Goal: Book appointment/travel/reservation

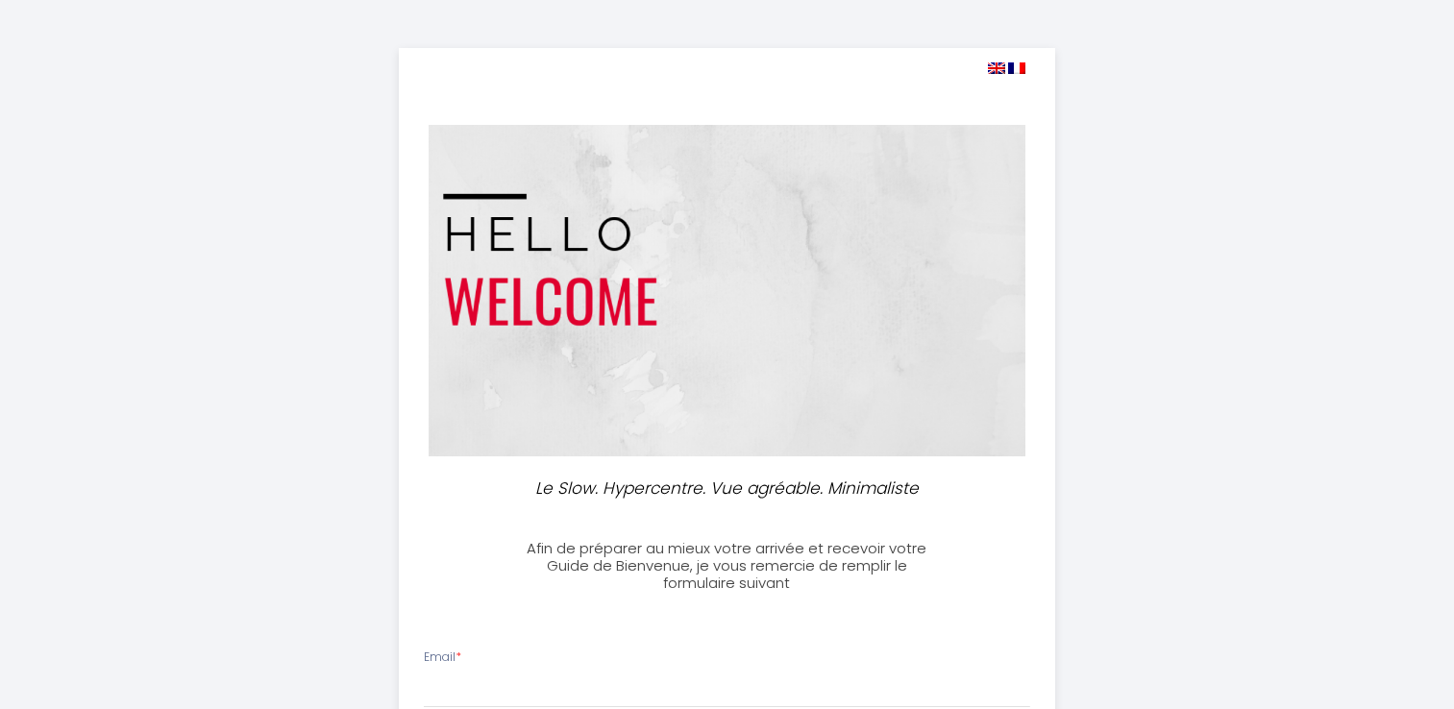
select select
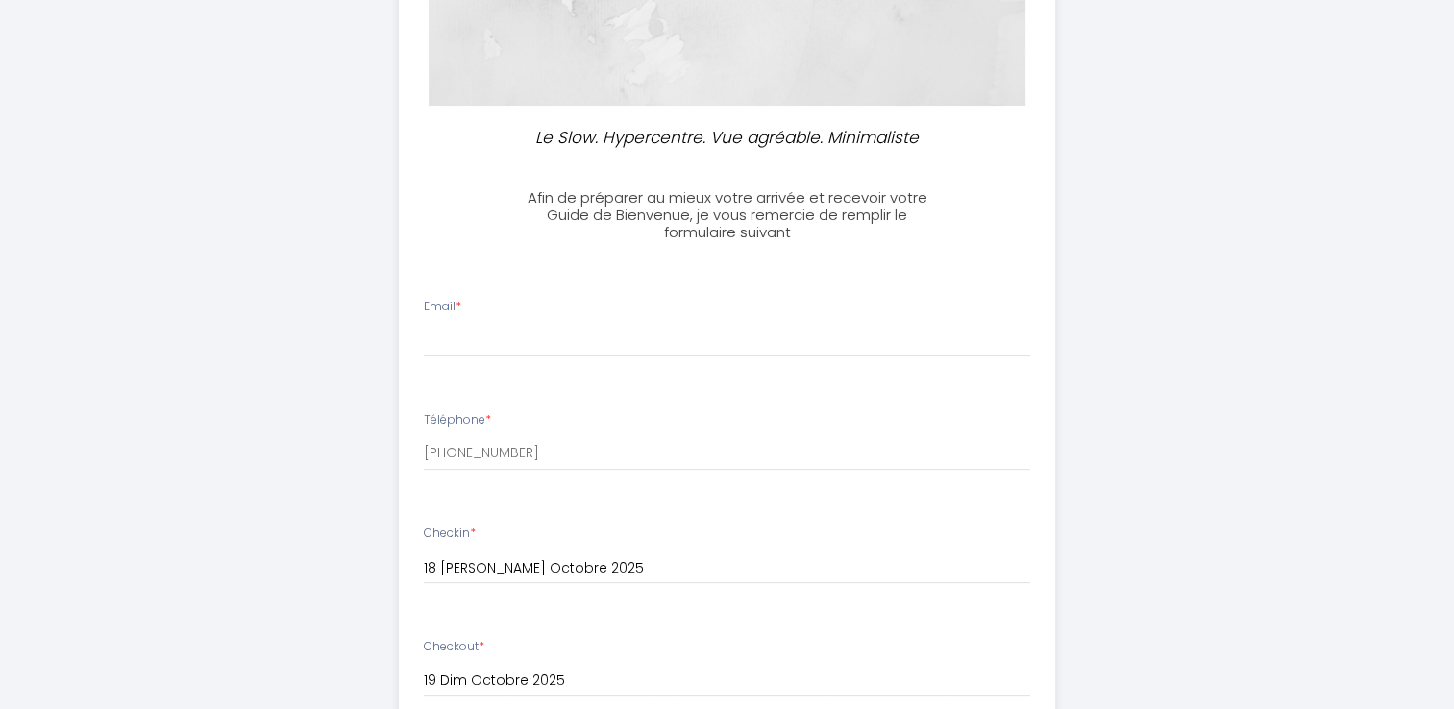
scroll to position [384, 0]
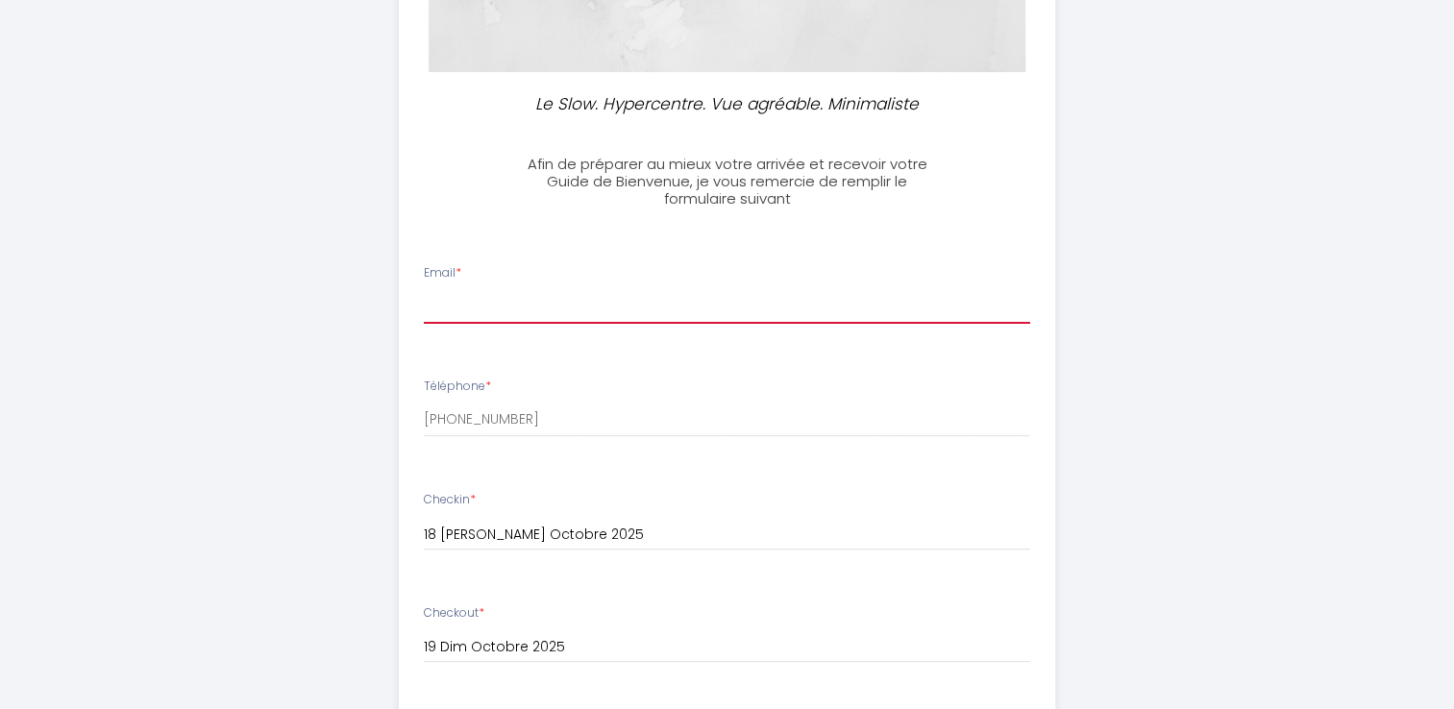
click at [469, 315] on input "Email *" at bounding box center [727, 306] width 606 height 35
type input "[EMAIL_ADDRESS][DOMAIN_NAME]"
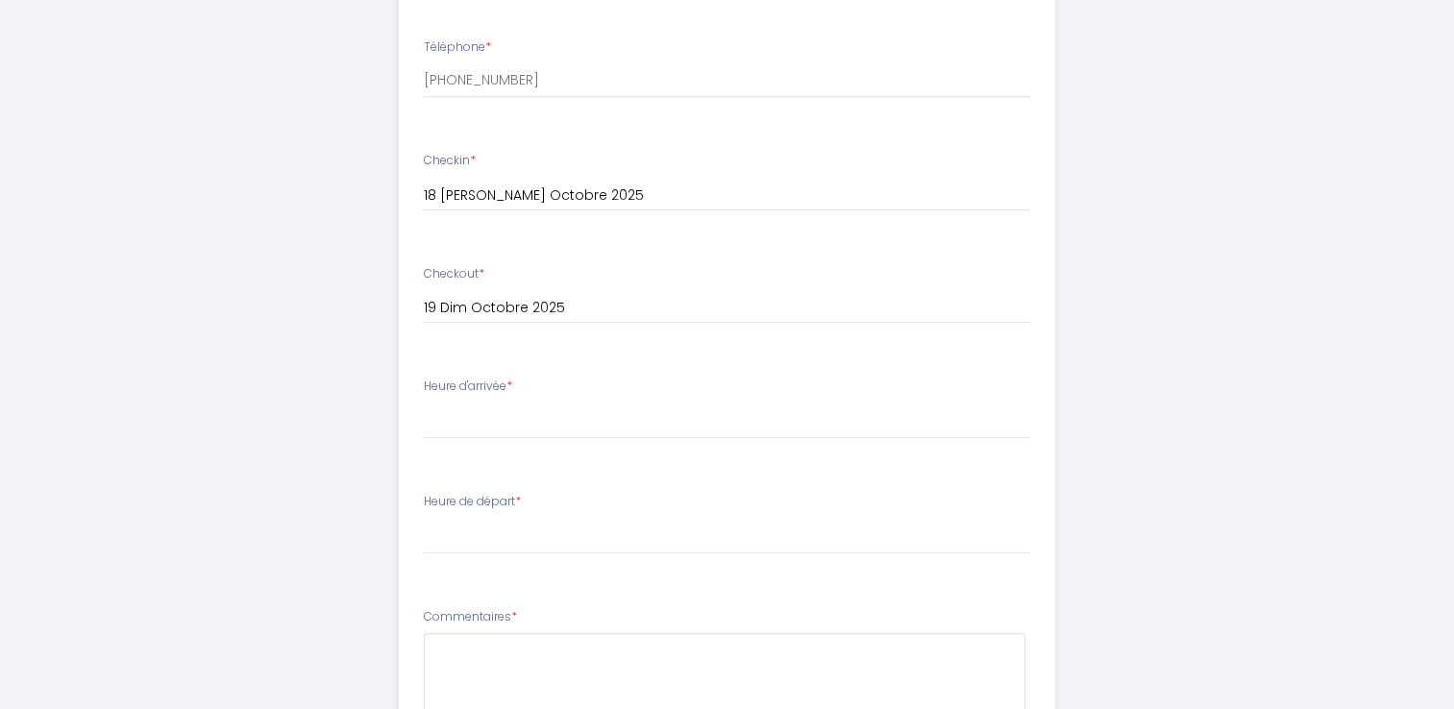
scroll to position [769, 0]
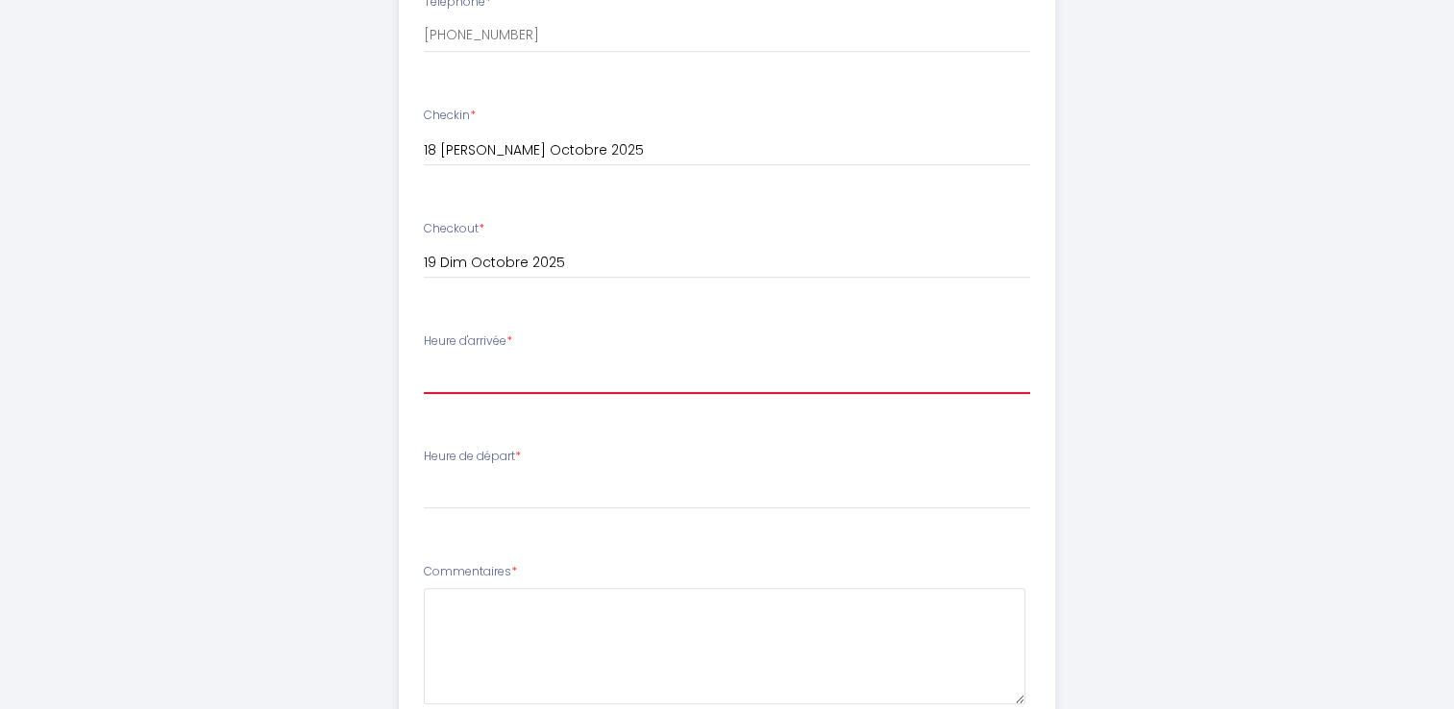
click at [477, 370] on select "16:00 16:30 17:00 17:30 18:00 18:30 19:00 19:30 20:00 20:30 21:00 21:30 22:00 2…" at bounding box center [727, 375] width 606 height 37
select select "17:30"
click at [424, 357] on select "16:00 16:30 17:00 17:30 18:00 18:30 19:00 19:30 20:00 20:30 21:00 21:30 22:00 2…" at bounding box center [727, 375] width 606 height 37
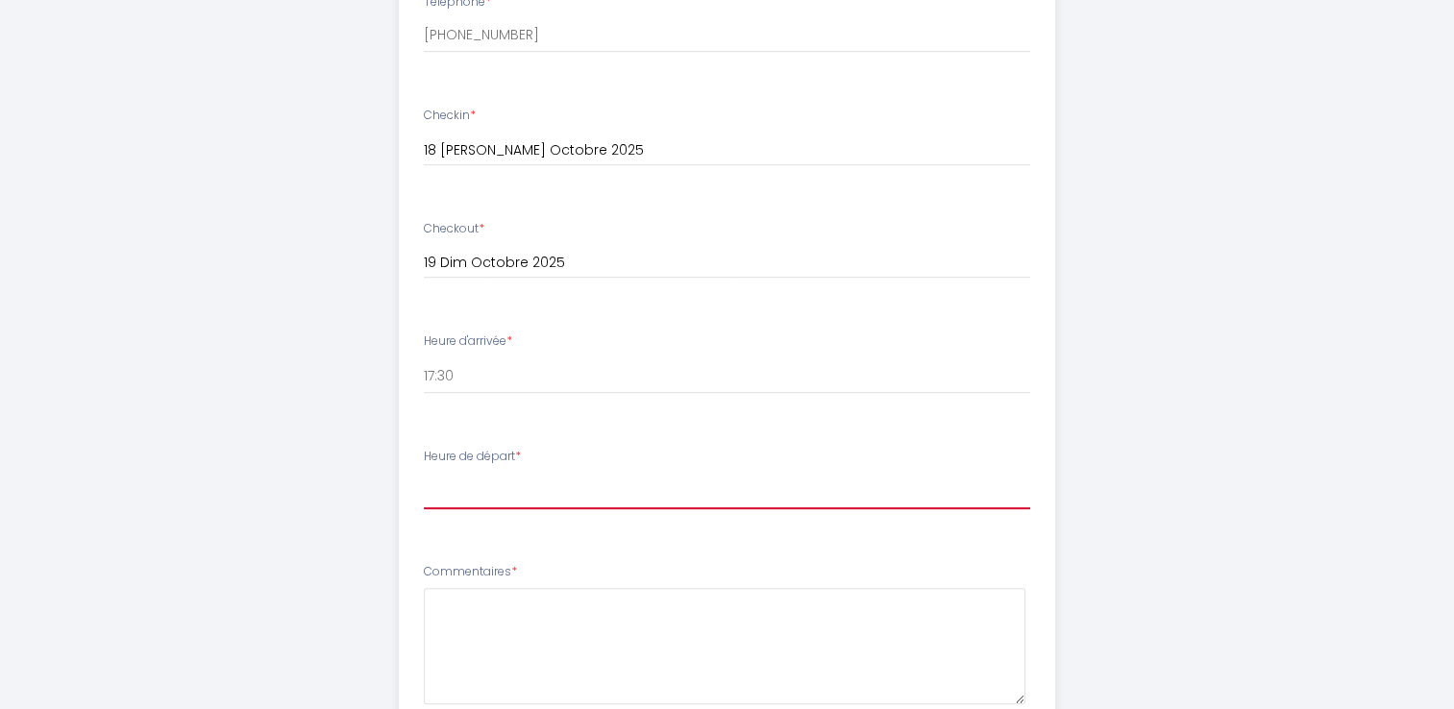
click at [498, 485] on select "00:00 00:30 01:00 01:30 02:00 02:30 03:00 03:30 04:00 04:30 05:00 05:30 06:00 0…" at bounding box center [727, 491] width 606 height 37
select select "11:00"
click at [424, 473] on select "00:00 00:30 01:00 01:30 02:00 02:30 03:00 03:30 04:00 04:30 05:00 05:30 06:00 0…" at bounding box center [727, 491] width 606 height 37
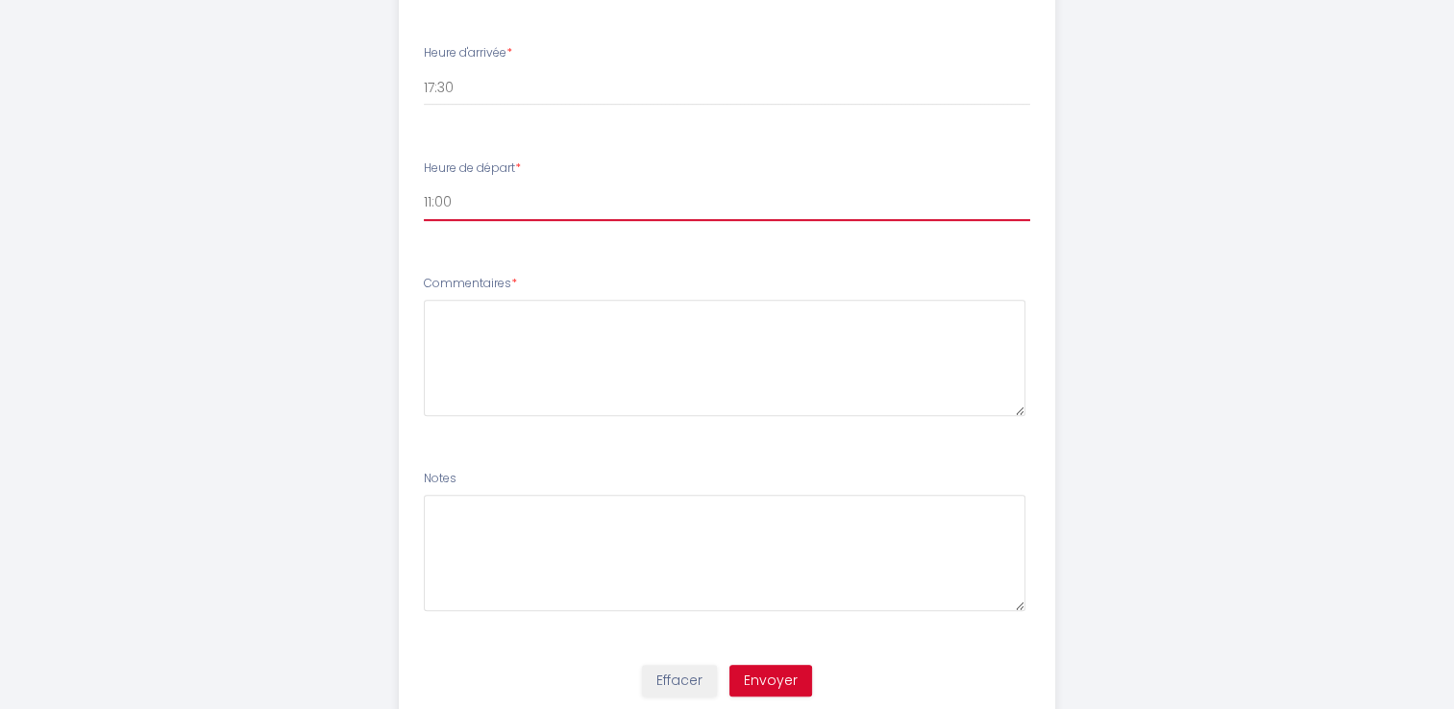
scroll to position [1120, 0]
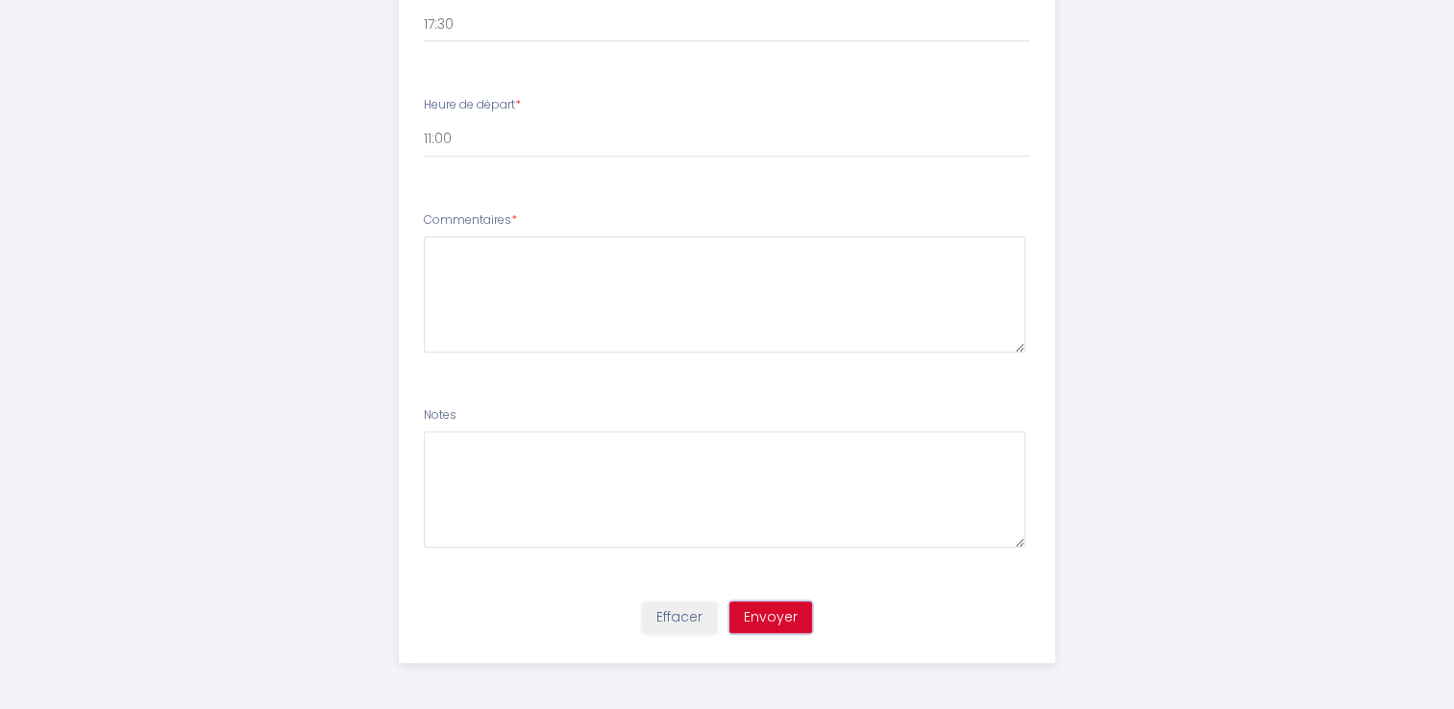
click at [799, 629] on button "Envoyer" at bounding box center [770, 617] width 83 height 33
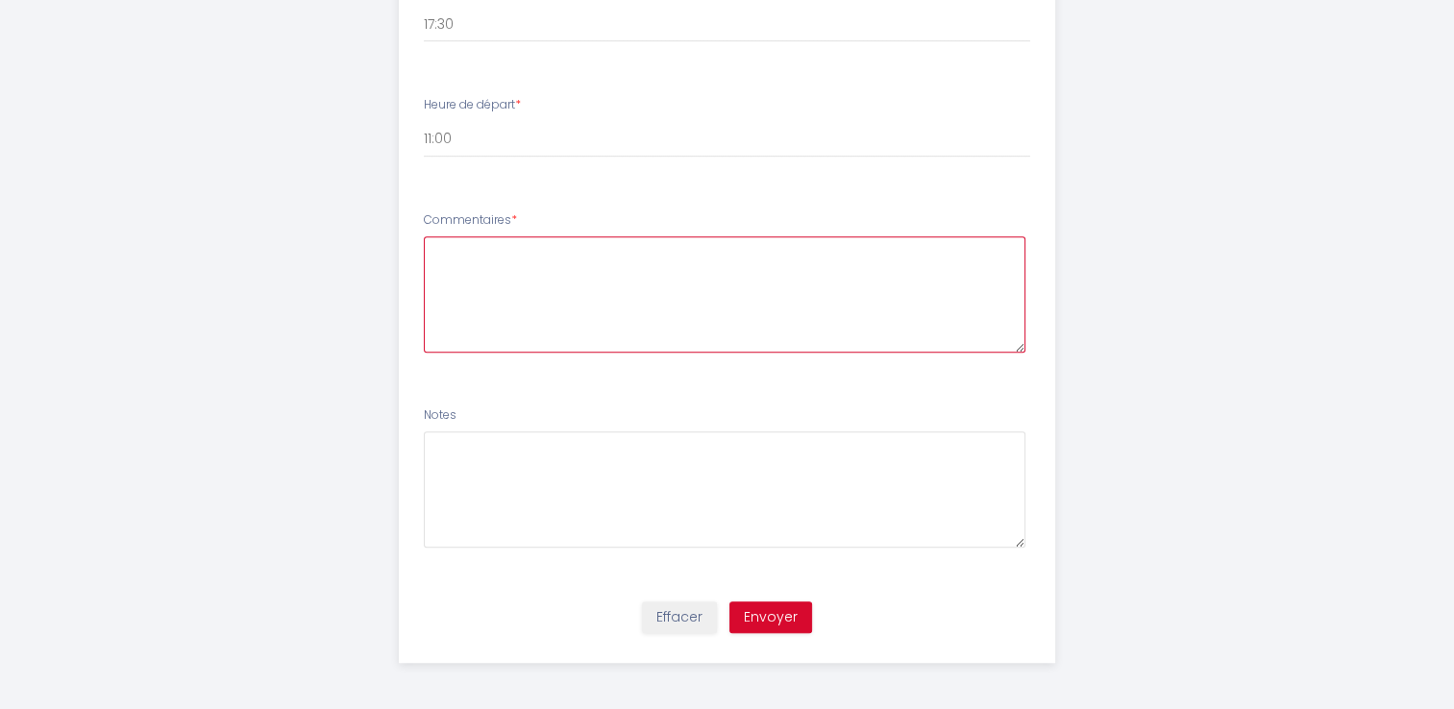
click at [475, 254] on textarea at bounding box center [724, 294] width 601 height 116
type textarea "..."
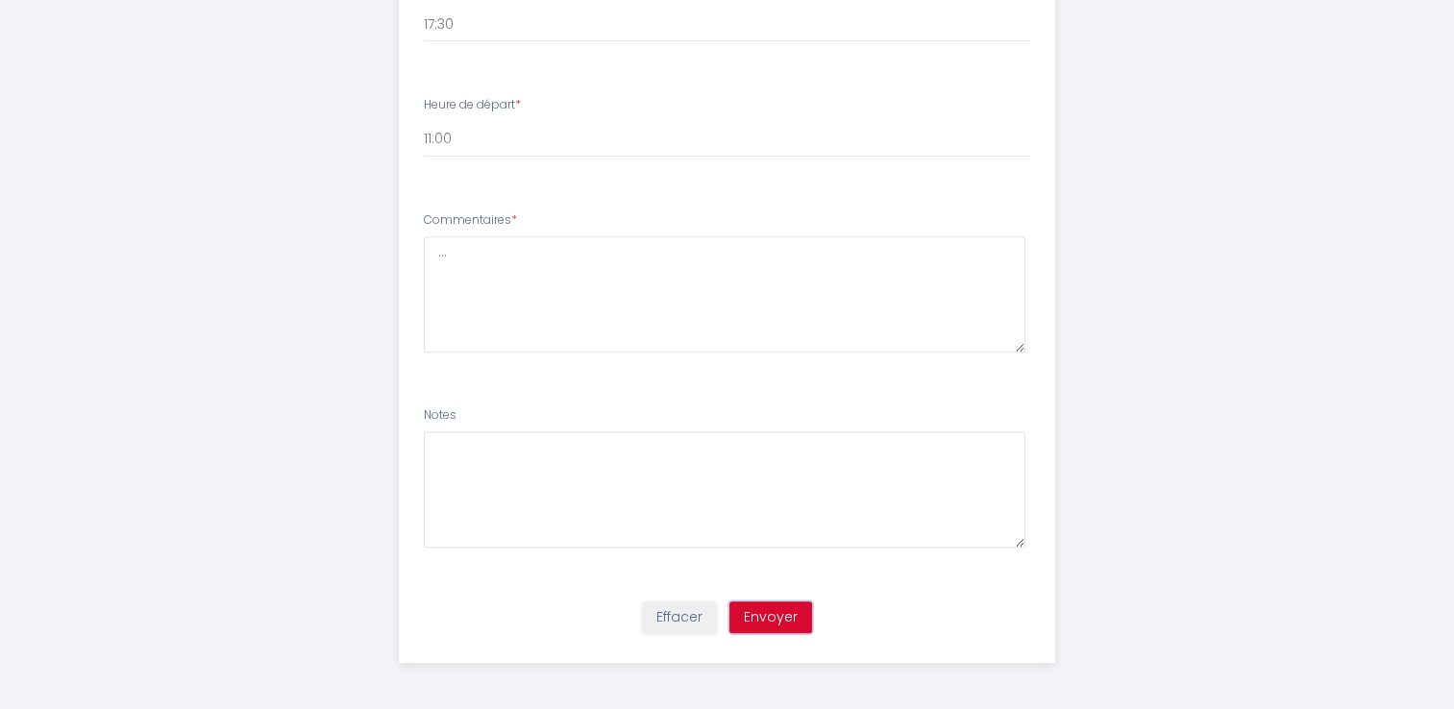
click at [757, 619] on button "Envoyer" at bounding box center [770, 617] width 83 height 33
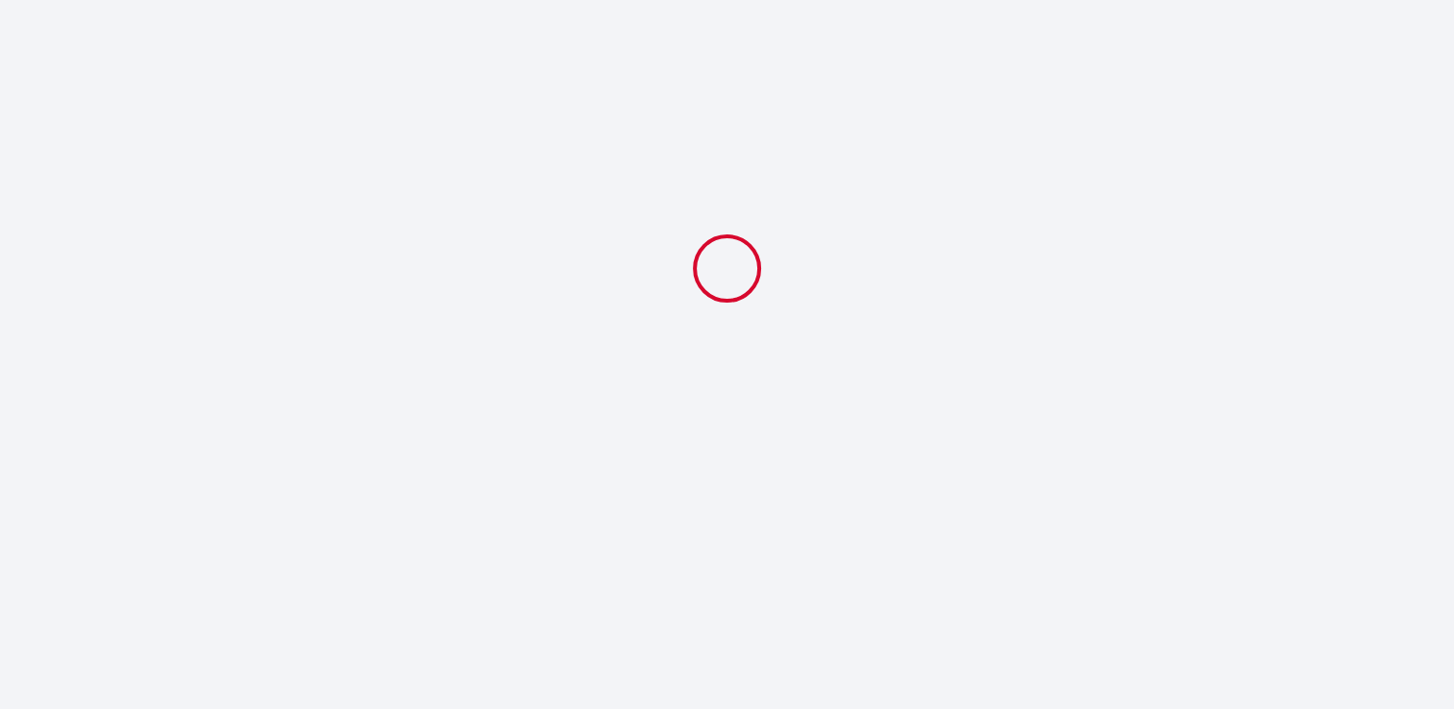
select select "17:30"
select select "11:00"
